Goal: Task Accomplishment & Management: Manage account settings

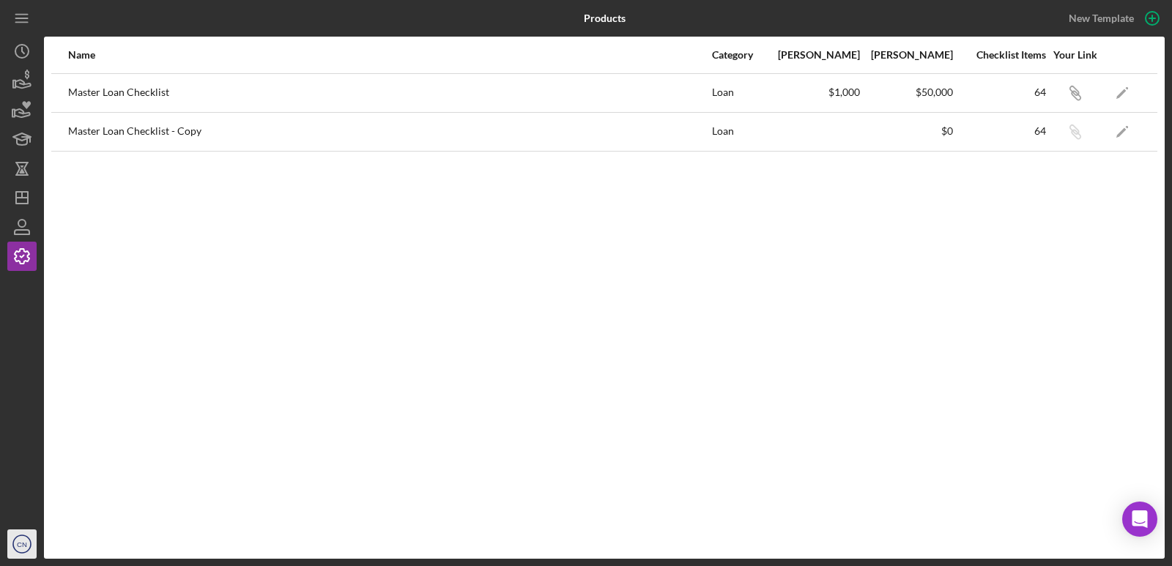
click at [25, 550] on icon "CN" at bounding box center [21, 544] width 29 height 37
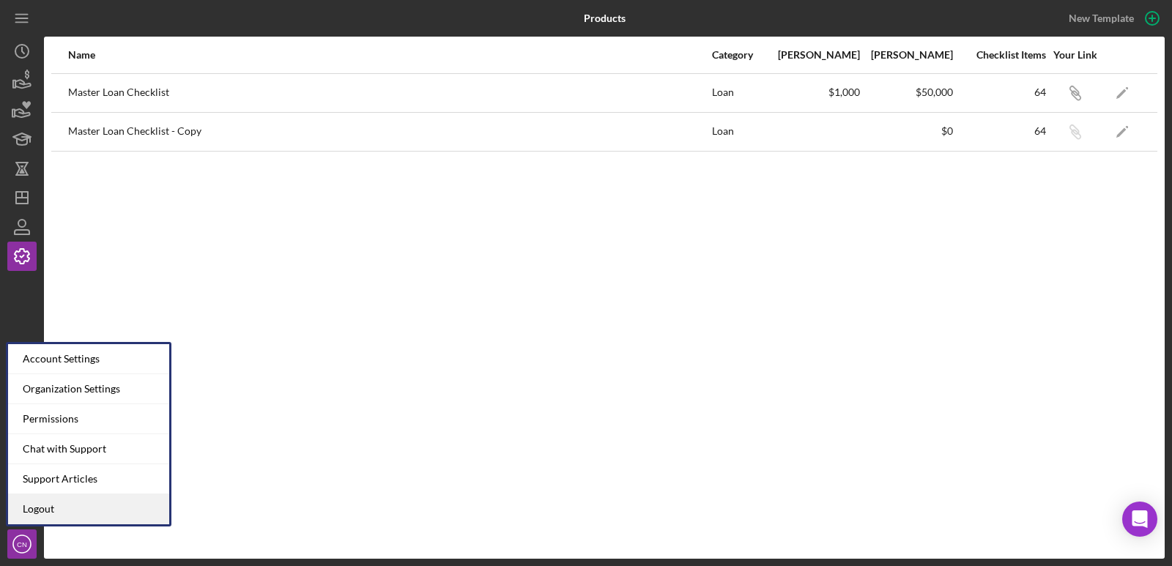
click at [63, 511] on link "Logout" at bounding box center [88, 510] width 161 height 30
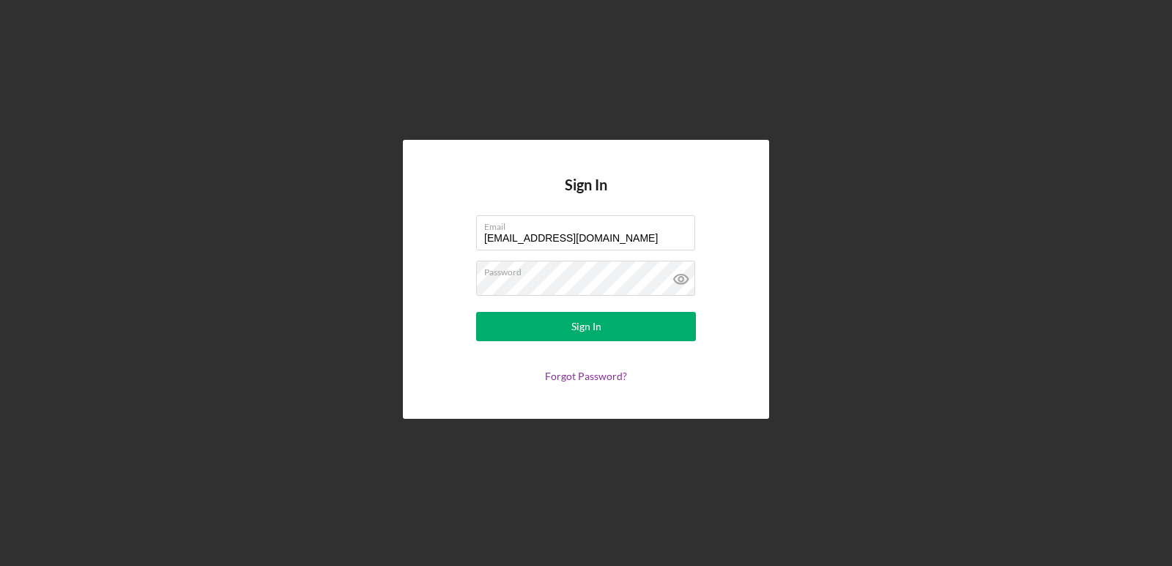
drag, startPoint x: 634, startPoint y: 240, endPoint x: 348, endPoint y: 189, distance: 290.9
click at [348, 189] on div "Sign In Email [EMAIL_ADDRESS][DOMAIN_NAME] Password Sign In Forgot Password?" at bounding box center [586, 279] width 1158 height 559
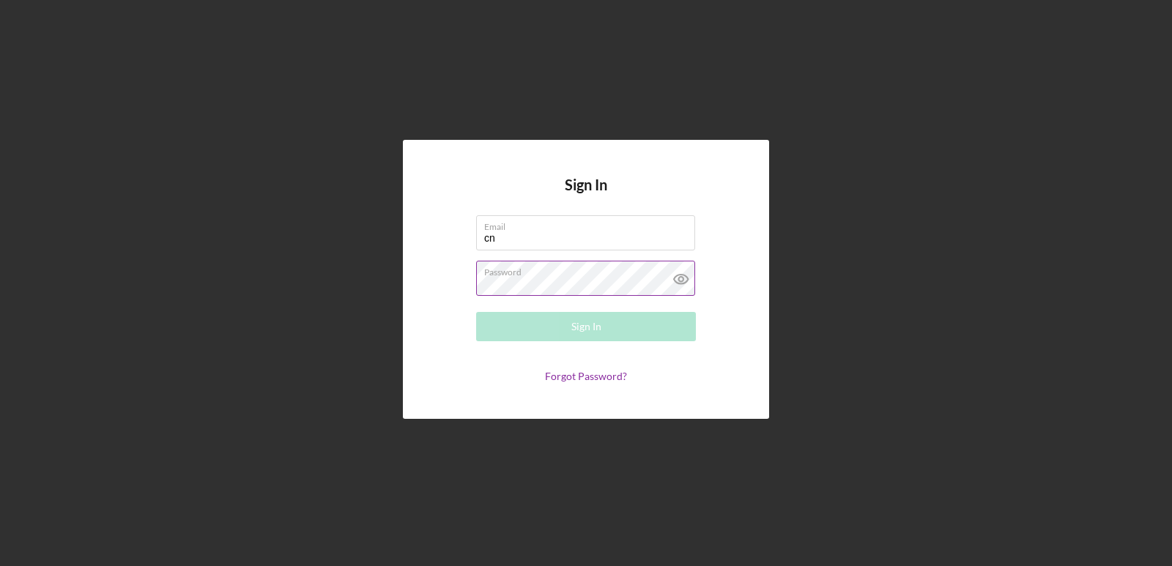
type input "[EMAIL_ADDRESS][DOMAIN_NAME]"
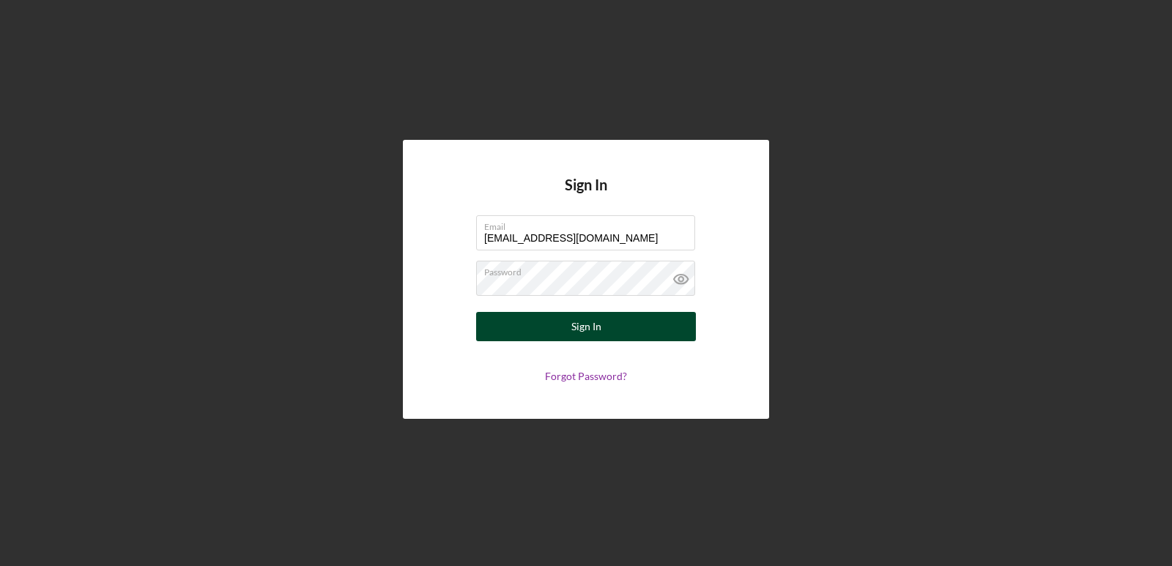
click at [576, 325] on div "Sign In" at bounding box center [586, 326] width 30 height 29
